Goal: Find specific page/section: Find specific page/section

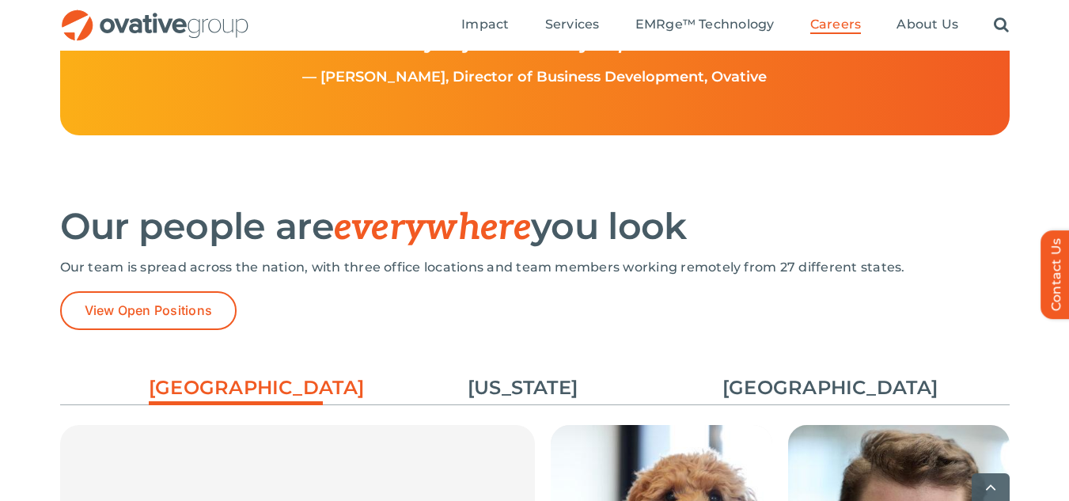
scroll to position [2156, 0]
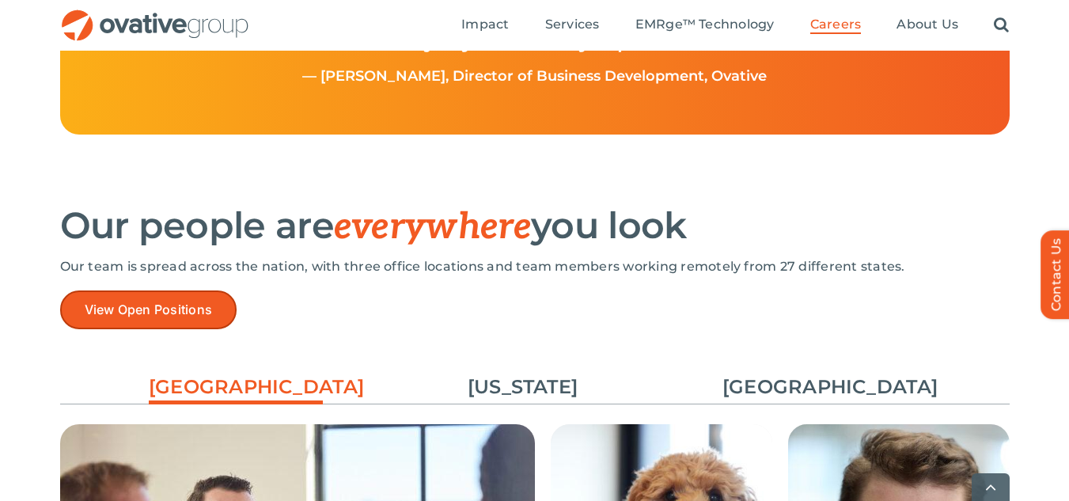
click at [234, 305] on link "View Open Positions" at bounding box center [148, 309] width 177 height 39
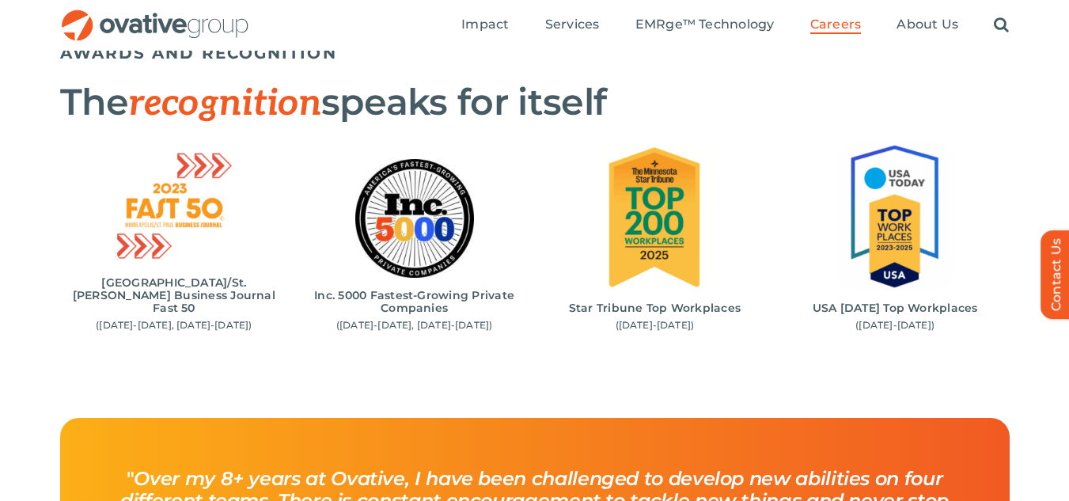
scroll to position [1625, 0]
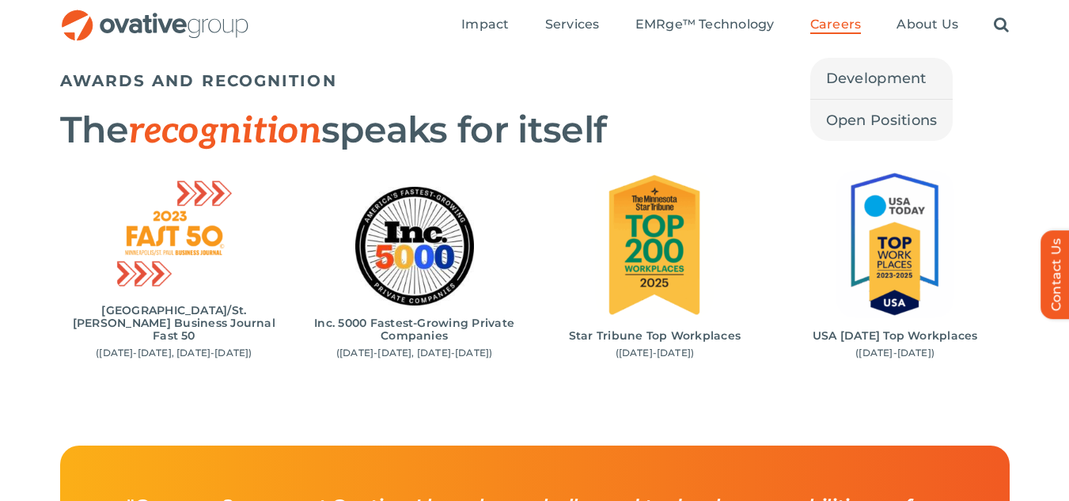
click at [834, 30] on span "Careers" at bounding box center [835, 25] width 51 height 16
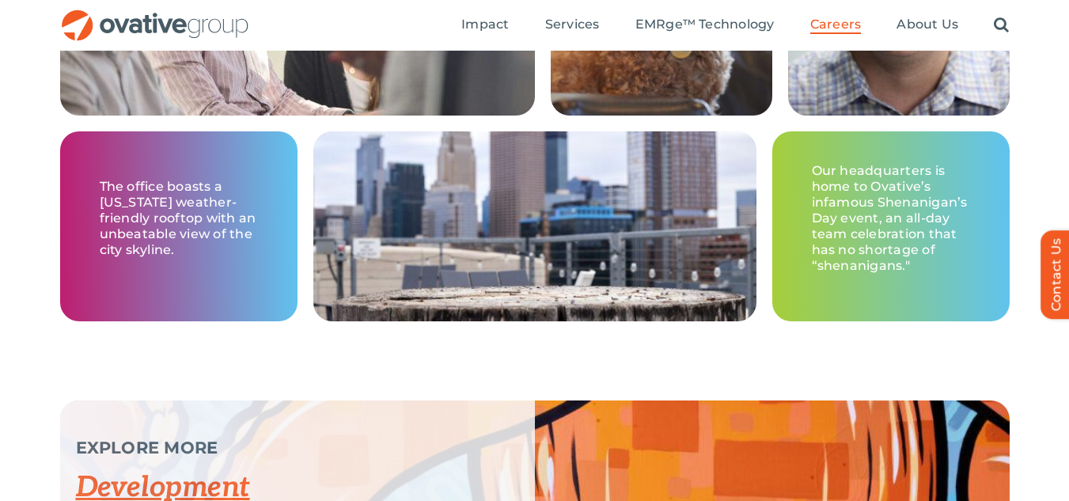
scroll to position [2473, 0]
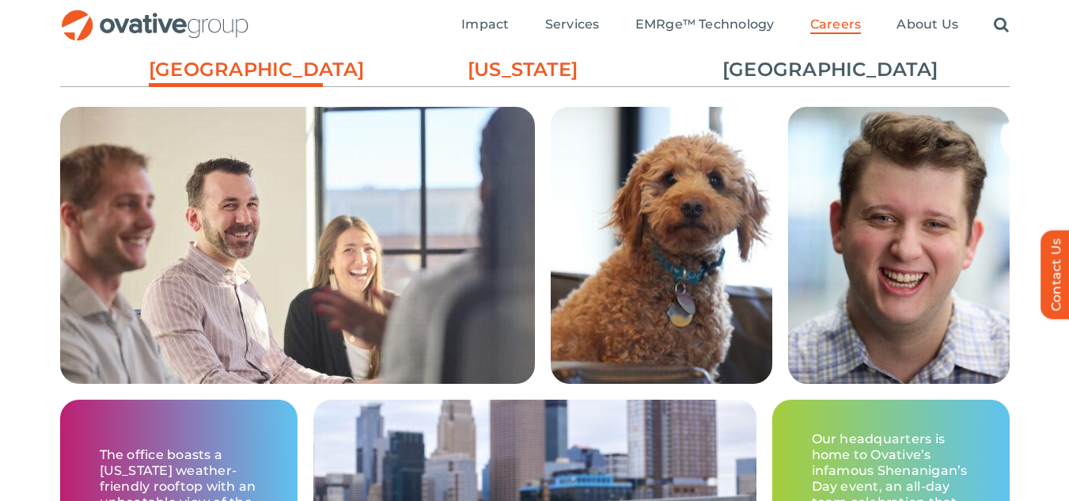
click at [517, 78] on link "[US_STATE]" at bounding box center [523, 69] width 174 height 27
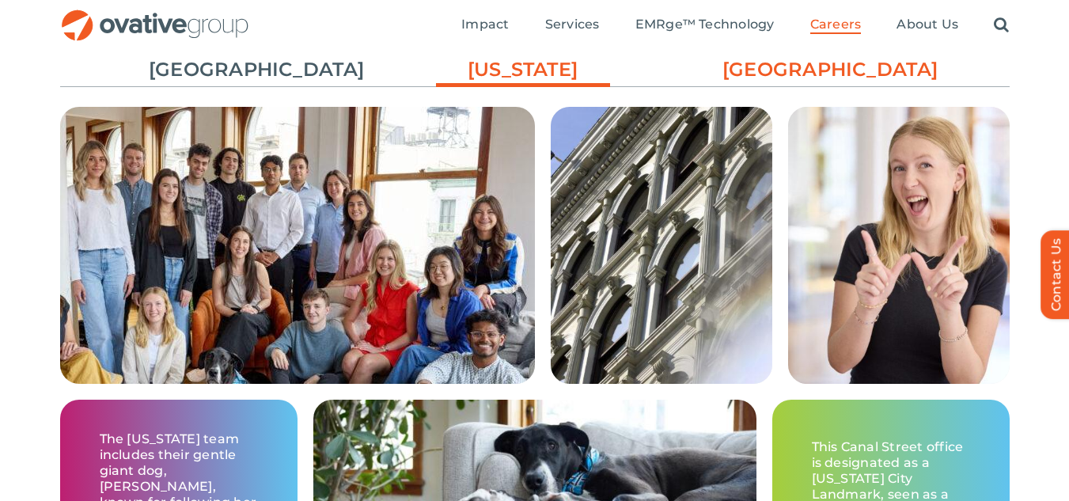
click at [760, 80] on link "[GEOGRAPHIC_DATA]" at bounding box center [809, 69] width 174 height 27
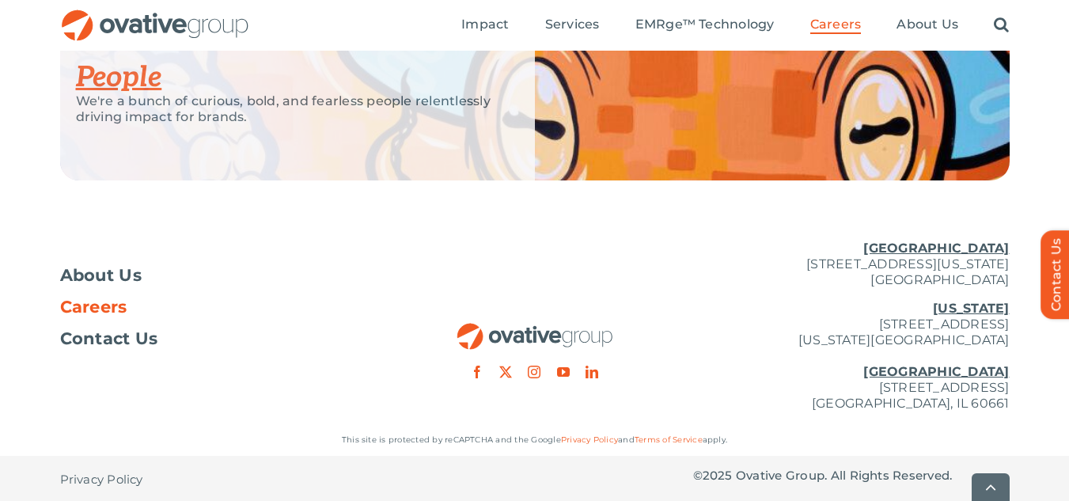
scroll to position [3296, 0]
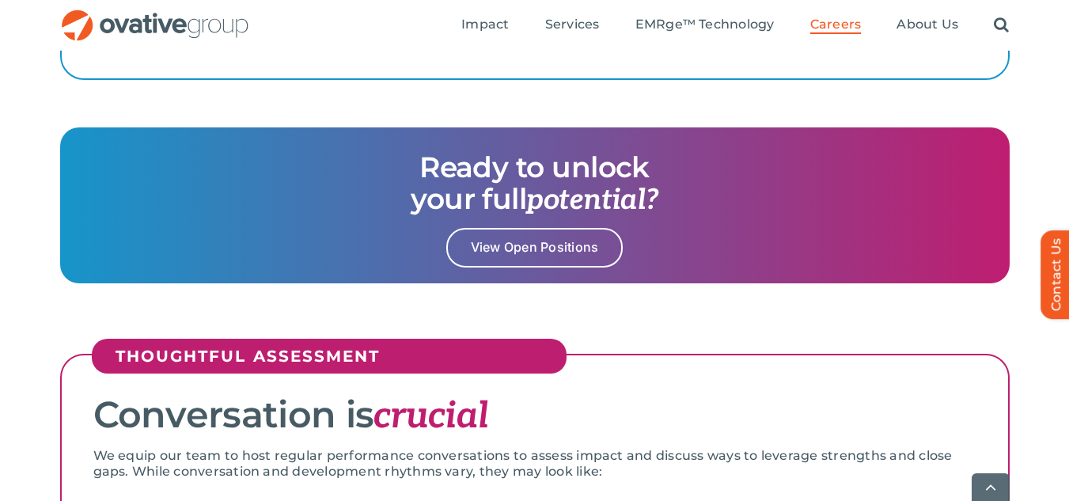
scroll to position [2003, 0]
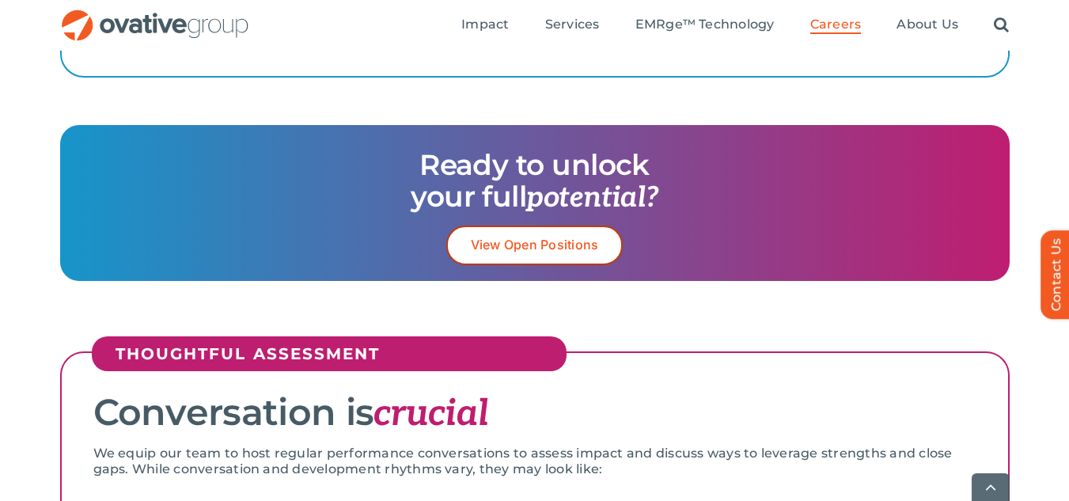
click at [512, 263] on link "View Open Positions" at bounding box center [534, 244] width 177 height 39
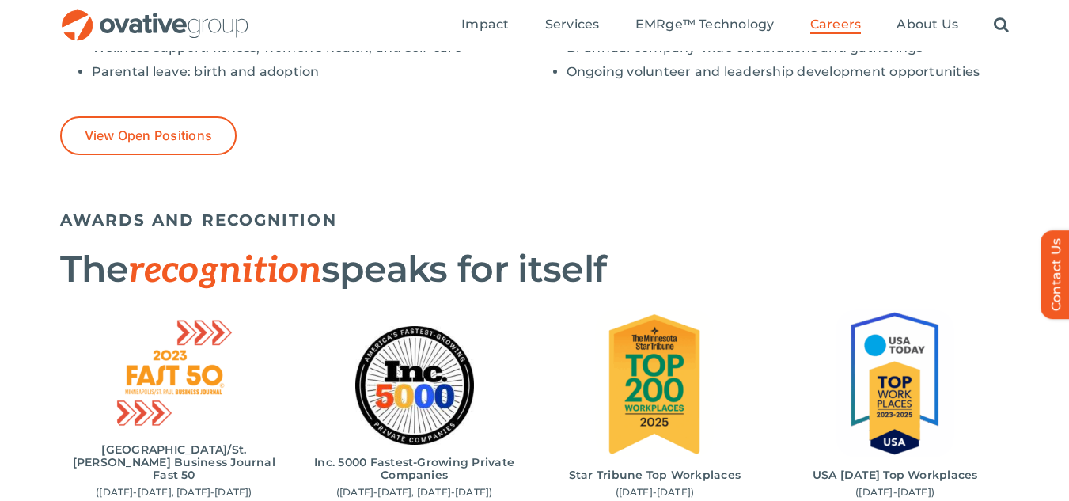
scroll to position [1485, 0]
